Goal: Task Accomplishment & Management: Manage account settings

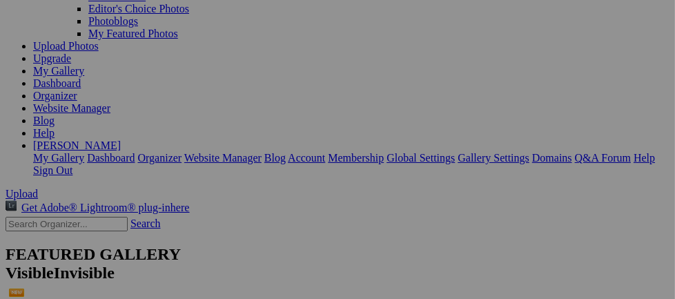
scroll to position [170, 0]
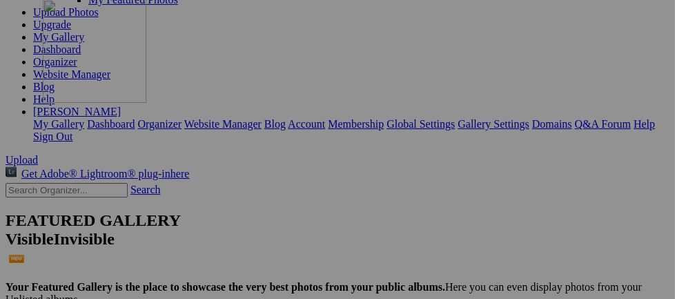
drag, startPoint x: 268, startPoint y: 221, endPoint x: 242, endPoint y: -52, distance: 273.9
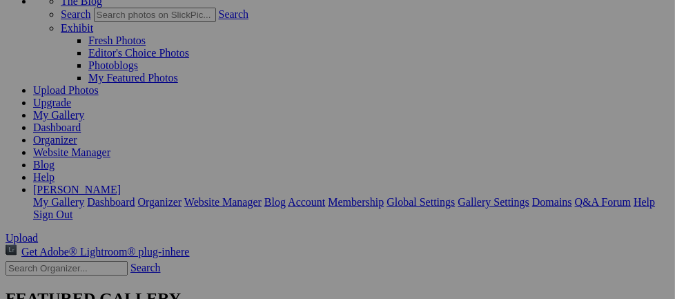
scroll to position [55, 0]
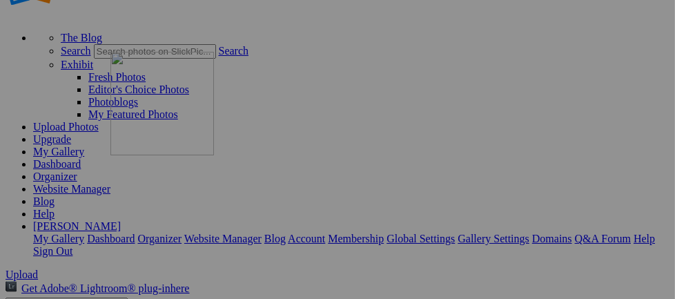
drag, startPoint x: 547, startPoint y: 192, endPoint x: 320, endPoint y: 119, distance: 238.3
drag, startPoint x: 264, startPoint y: 155, endPoint x: 340, endPoint y: 66, distance: 117.0
drag, startPoint x: 244, startPoint y: 167, endPoint x: 339, endPoint y: 65, distance: 140.1
drag, startPoint x: 342, startPoint y: 64, endPoint x: 274, endPoint y: 66, distance: 67.7
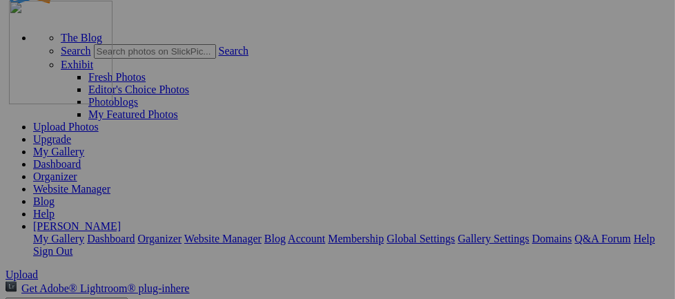
drag, startPoint x: 274, startPoint y: 66, endPoint x: 208, endPoint y: 66, distance: 66.2
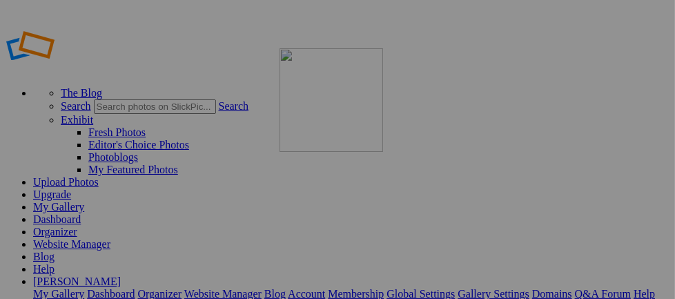
drag, startPoint x: 553, startPoint y: 253, endPoint x: 479, endPoint y: 169, distance: 111.5
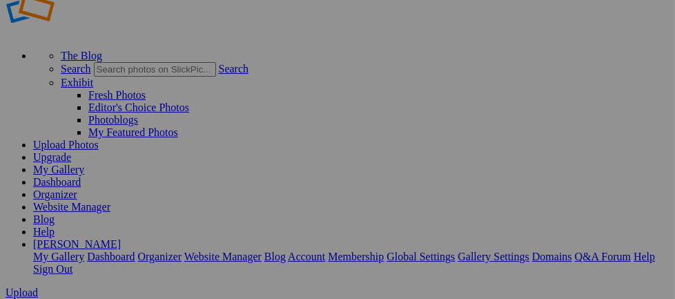
scroll to position [24, 0]
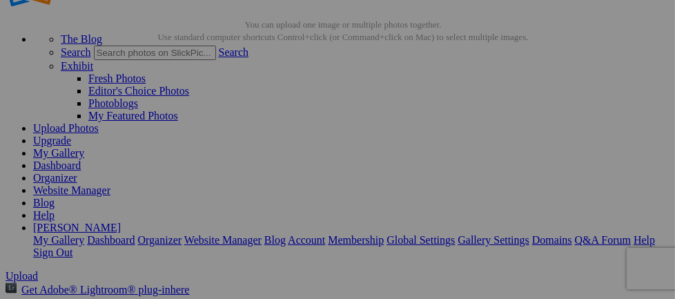
scroll to position [50, 0]
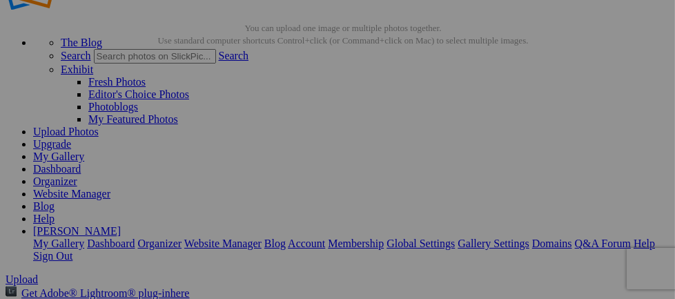
drag, startPoint x: 65, startPoint y: 109, endPoint x: -3, endPoint y: 119, distance: 68.3
drag, startPoint x: 46, startPoint y: 114, endPoint x: -3, endPoint y: 73, distance: 63.7
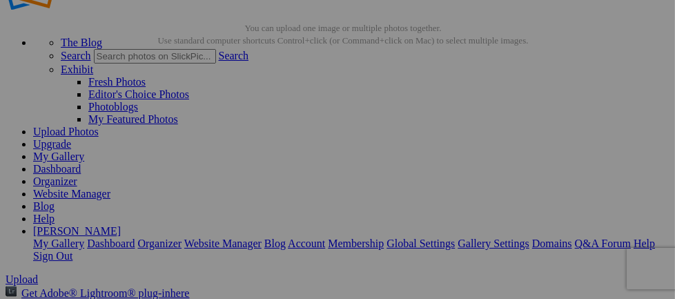
drag, startPoint x: 78, startPoint y: 89, endPoint x: 217, endPoint y: 191, distance: 172.8
drag, startPoint x: 141, startPoint y: 92, endPoint x: 269, endPoint y: 211, distance: 174.8
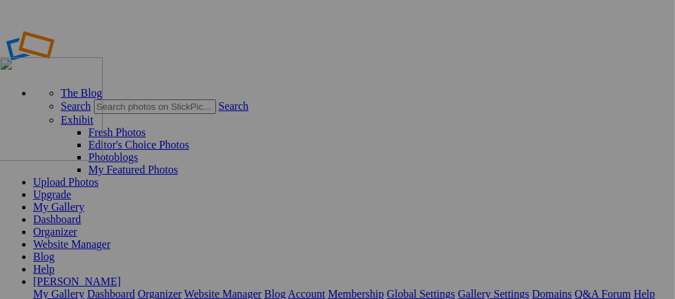
drag, startPoint x: 416, startPoint y: 237, endPoint x: 198, endPoint y: 181, distance: 225.3
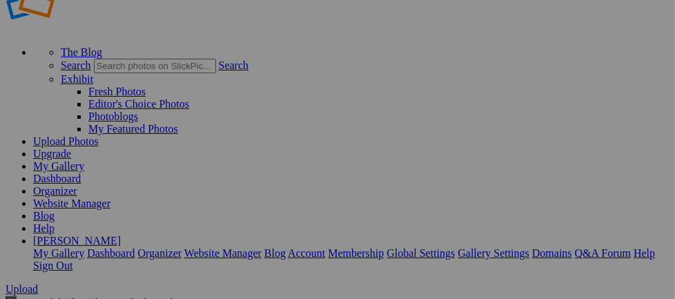
scroll to position [37, 0]
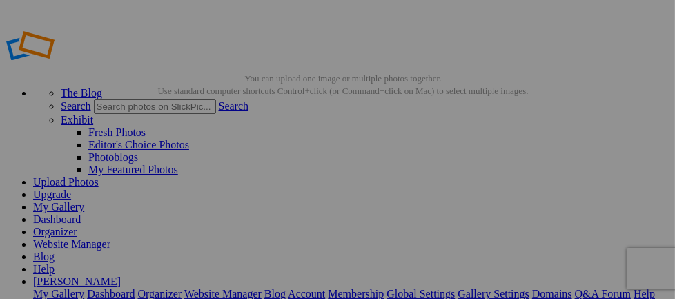
scroll to position [45, 0]
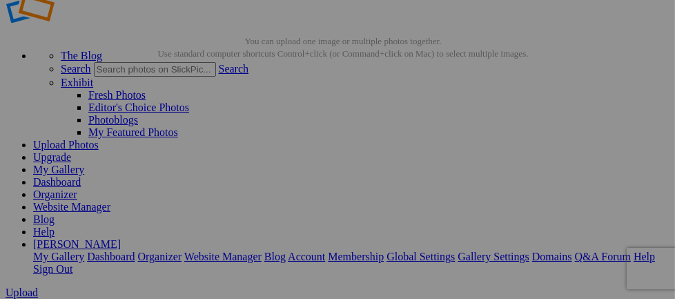
scroll to position [39, 0]
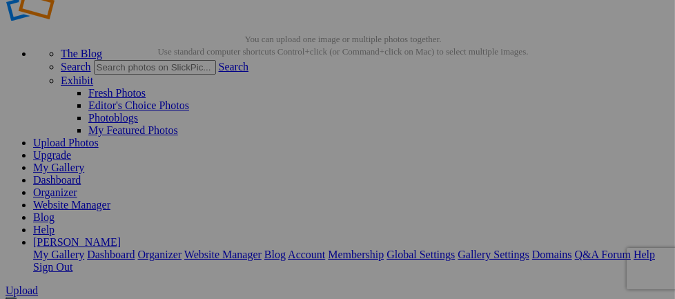
drag, startPoint x: 290, startPoint y: 218, endPoint x: 3, endPoint y: 40, distance: 338.4
drag, startPoint x: 267, startPoint y: 211, endPoint x: 205, endPoint y: 134, distance: 99.1
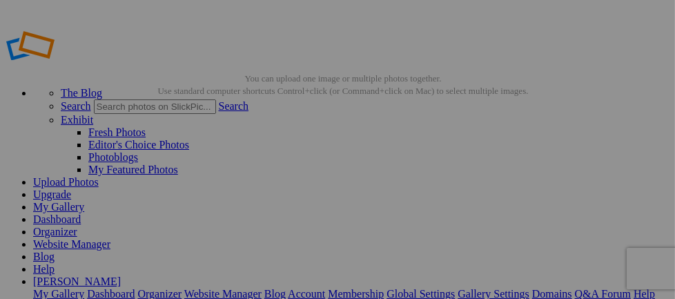
drag, startPoint x: 248, startPoint y: 75, endPoint x: 257, endPoint y: 61, distance: 16.1
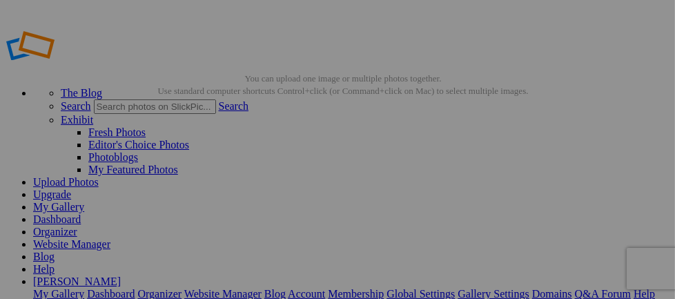
drag, startPoint x: 308, startPoint y: 284, endPoint x: 313, endPoint y: 266, distance: 18.1
drag, startPoint x: 134, startPoint y: 210, endPoint x: 227, endPoint y: 227, distance: 94.6
drag, startPoint x: 152, startPoint y: 186, endPoint x: 221, endPoint y: 218, distance: 76.2
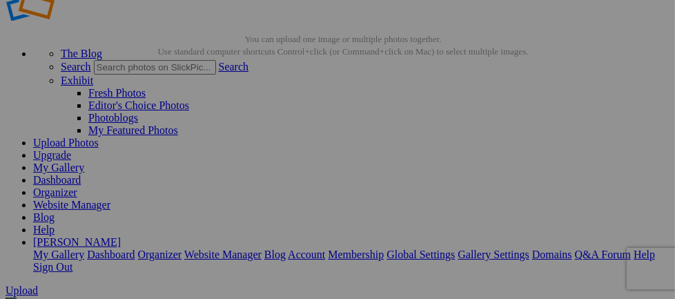
scroll to position [36, 0]
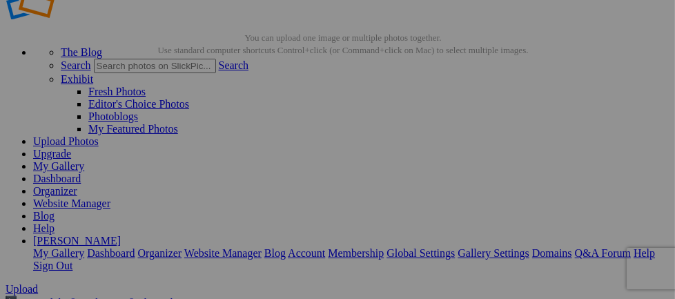
scroll to position [50, 0]
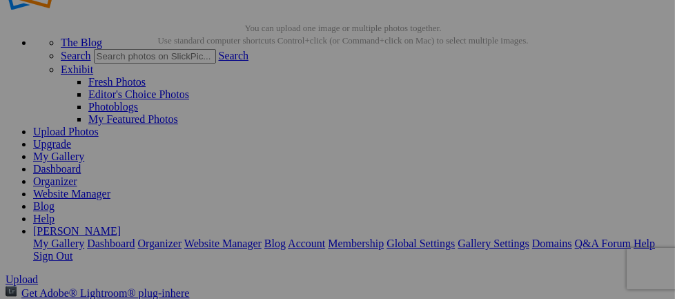
drag, startPoint x: 48, startPoint y: 111, endPoint x: -3, endPoint y: 75, distance: 62.2
drag, startPoint x: 55, startPoint y: 112, endPoint x: -3, endPoint y: 76, distance: 67.6
drag, startPoint x: 51, startPoint y: 114, endPoint x: -3, endPoint y: 75, distance: 66.7
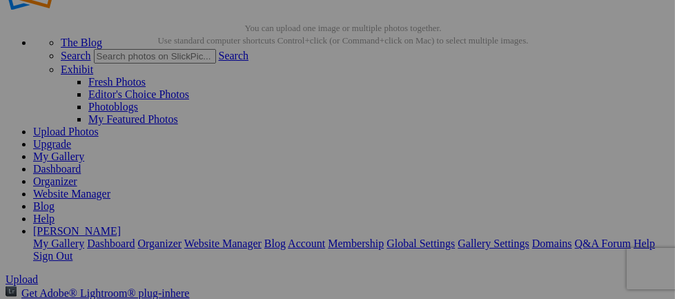
drag, startPoint x: 71, startPoint y: 135, endPoint x: -3, endPoint y: 77, distance: 93.9
drag, startPoint x: 61, startPoint y: 154, endPoint x: -3, endPoint y: 80, distance: 97.8
